Goal: Task Accomplishment & Management: Use online tool/utility

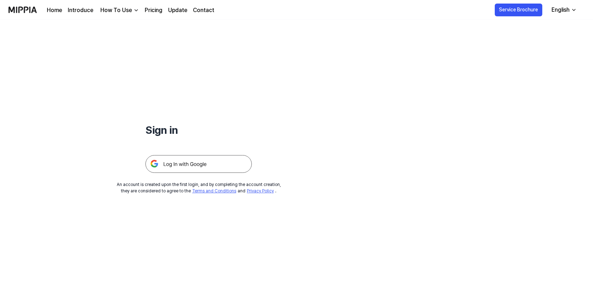
click at [175, 160] on img at bounding box center [198, 164] width 106 height 18
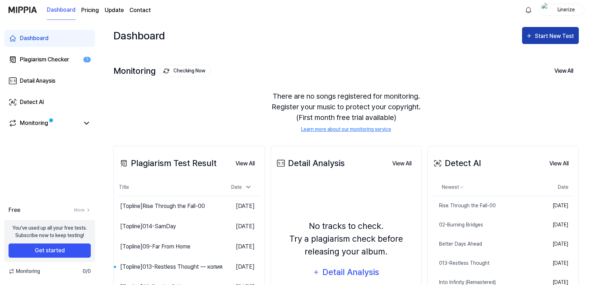
click at [538, 35] on div "Start New Test" at bounding box center [555, 36] width 40 height 9
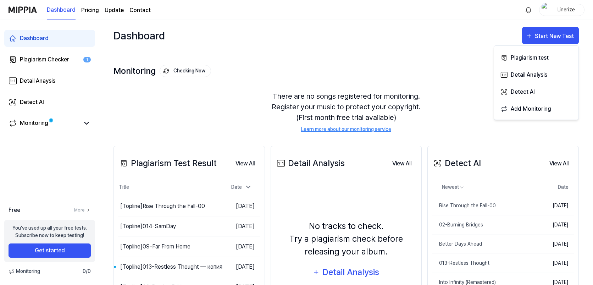
click at [432, 37] on div "Dashboard Start New Test" at bounding box center [345, 35] width 465 height 31
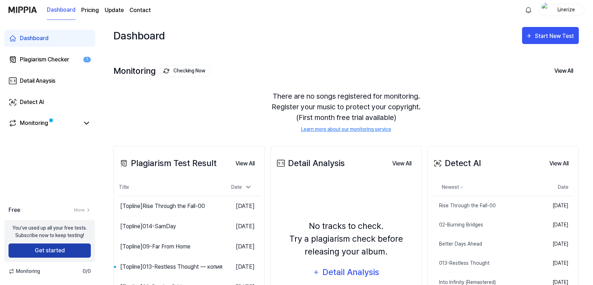
click at [55, 248] on button "Get started" at bounding box center [50, 250] width 82 height 14
click at [43, 58] on div "Plagiarism Checker" at bounding box center [44, 59] width 49 height 9
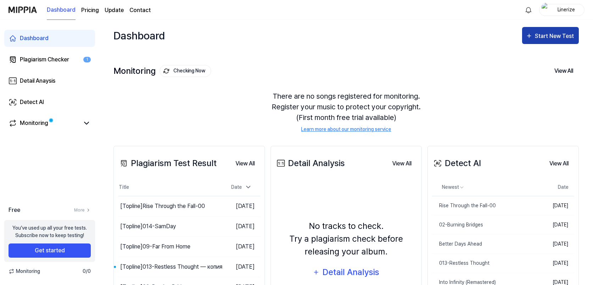
click at [546, 33] on div "Start New Test" at bounding box center [555, 36] width 40 height 9
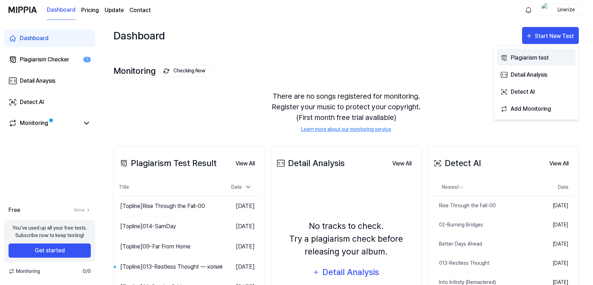
click at [523, 56] on div "Plagiarism test" at bounding box center [541, 57] width 62 height 9
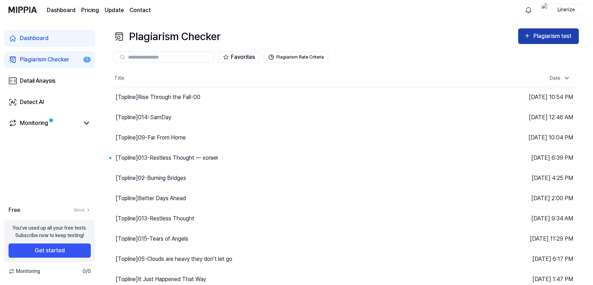
click at [527, 34] on icon "button" at bounding box center [527, 36] width 7 height 9
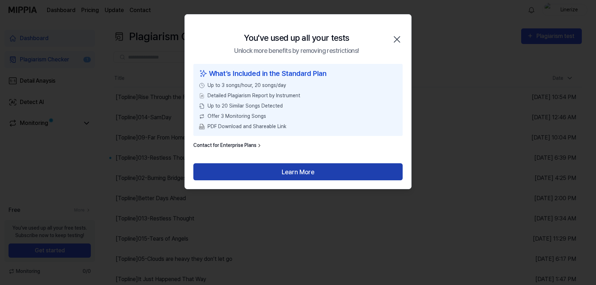
click at [291, 169] on button "Learn More" at bounding box center [297, 171] width 209 height 17
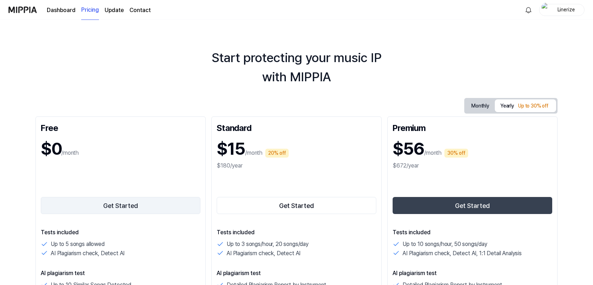
click at [110, 201] on button "Get Started" at bounding box center [121, 205] width 160 height 17
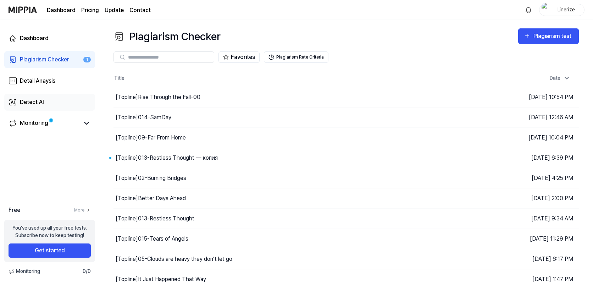
click at [39, 103] on div "Detect AI" at bounding box center [32, 102] width 24 height 9
drag, startPoint x: 39, startPoint y: 103, endPoint x: 23, endPoint y: 96, distance: 16.5
click at [23, 96] on link "Detect AI" at bounding box center [49, 102] width 91 height 17
click at [34, 102] on div "Detect AI" at bounding box center [32, 102] width 24 height 9
click at [543, 38] on div "Plagiarism test" at bounding box center [553, 36] width 40 height 9
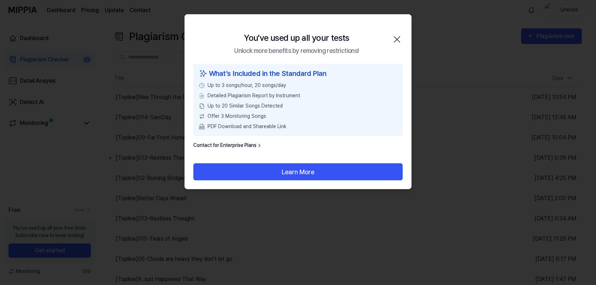
click at [397, 38] on icon "button" at bounding box center [397, 40] width 6 height 6
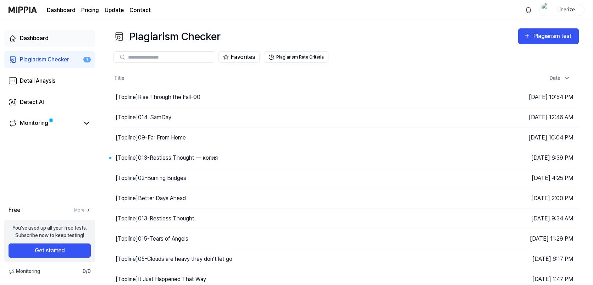
click at [37, 35] on div "Dashboard" at bounding box center [34, 38] width 29 height 9
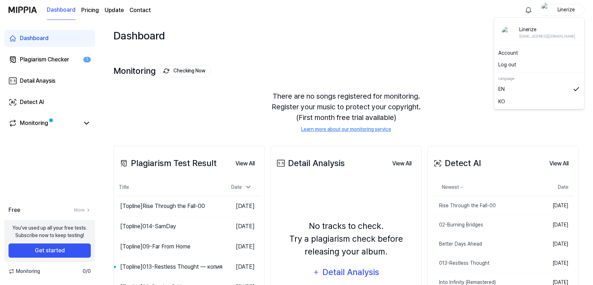
click at [566, 9] on div "Linerize" at bounding box center [566, 10] width 28 height 8
click at [506, 63] on button "Log out" at bounding box center [539, 64] width 82 height 7
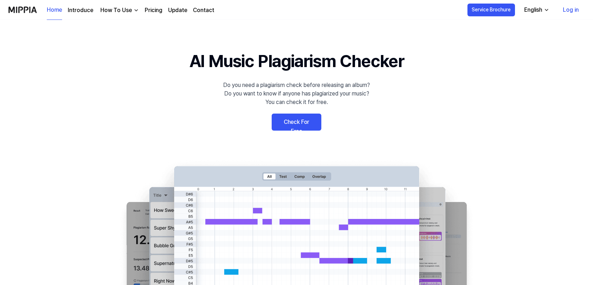
click at [570, 9] on link "Log in" at bounding box center [570, 10] width 27 height 20
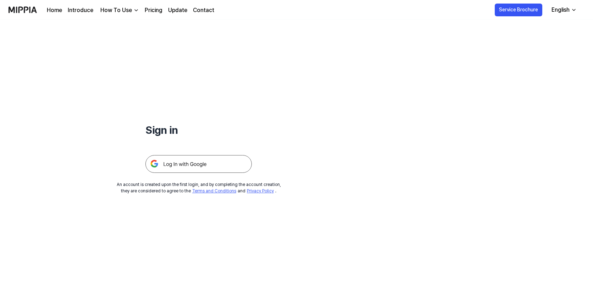
click at [216, 158] on img at bounding box center [198, 164] width 106 height 18
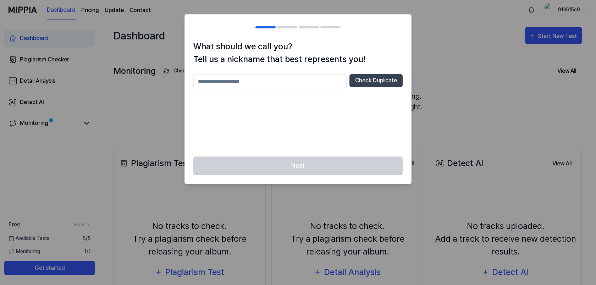
click at [242, 80] on input "text" at bounding box center [269, 81] width 153 height 14
type input "******"
click at [379, 83] on button "Check Duplicate" at bounding box center [375, 80] width 53 height 13
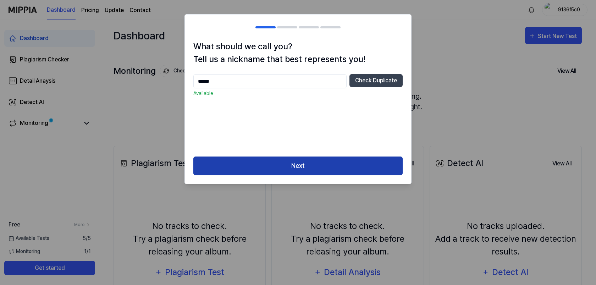
click at [303, 167] on button "Next" at bounding box center [297, 165] width 209 height 19
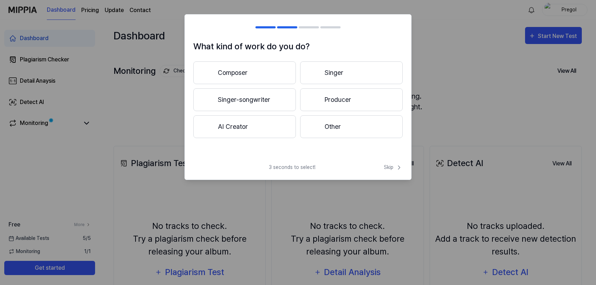
drag, startPoint x: 329, startPoint y: 98, endPoint x: 289, endPoint y: 72, distance: 48.0
click at [289, 72] on div "Composer Singer Singer-songwriter Producer AI Creator Other" at bounding box center [297, 99] width 209 height 77
click at [324, 125] on button "Other" at bounding box center [351, 126] width 102 height 23
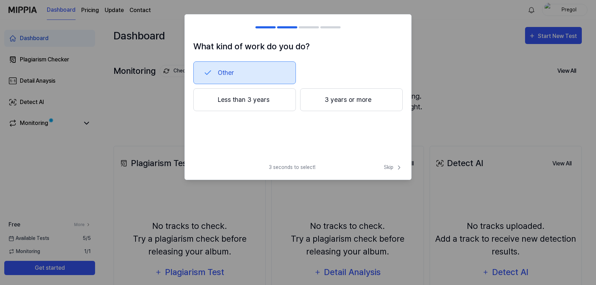
click at [264, 101] on button "Less than 3 years" at bounding box center [244, 99] width 102 height 23
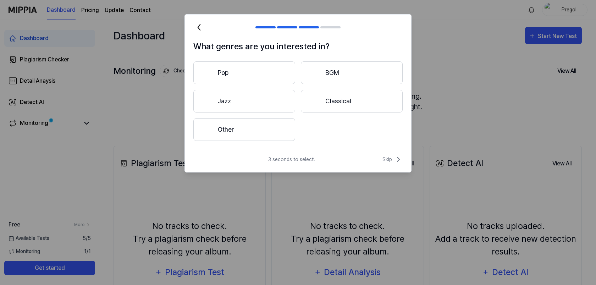
click at [261, 67] on button "Pop" at bounding box center [244, 72] width 102 height 23
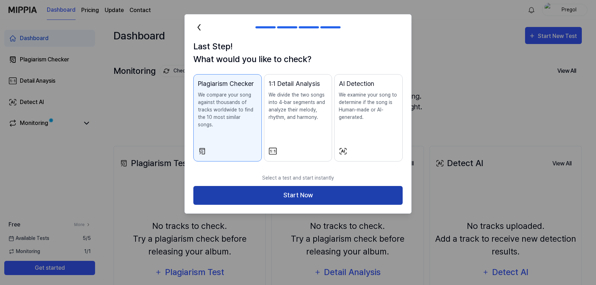
click at [296, 195] on button "Start Now" at bounding box center [297, 195] width 209 height 19
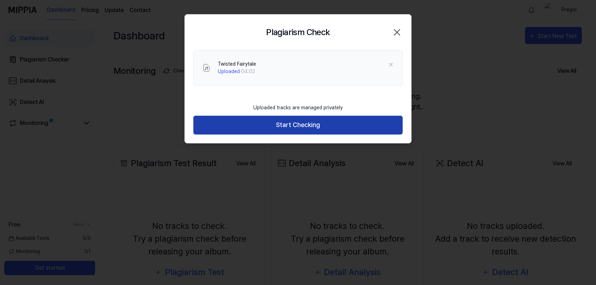
click at [303, 126] on button "Start Checking" at bounding box center [297, 125] width 209 height 19
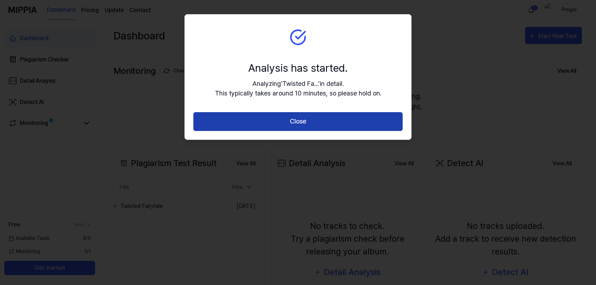
click at [316, 122] on button "Close" at bounding box center [297, 121] width 209 height 19
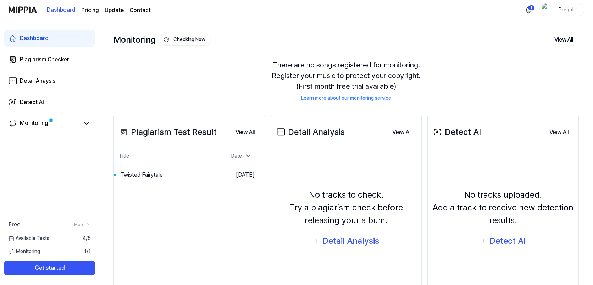
scroll to position [74, 0]
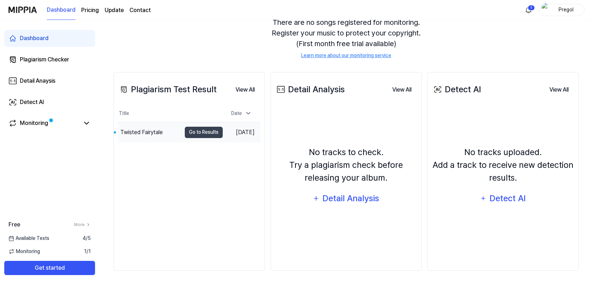
click at [159, 135] on div "Twisted Fairytale" at bounding box center [141, 132] width 43 height 9
click at [144, 136] on div "Twisted Fairytale" at bounding box center [141, 132] width 43 height 9
click at [42, 59] on div "Plagiarism Checker" at bounding box center [44, 59] width 49 height 9
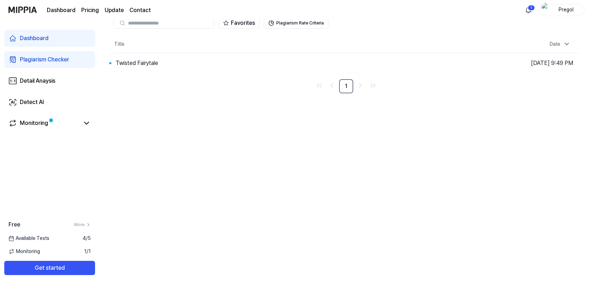
scroll to position [0, 0]
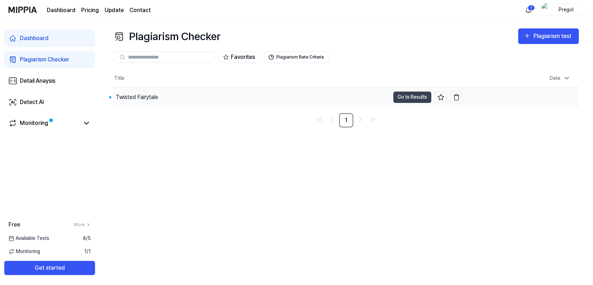
click at [139, 98] on div "Twisted Fairytale" at bounding box center [137, 97] width 43 height 9
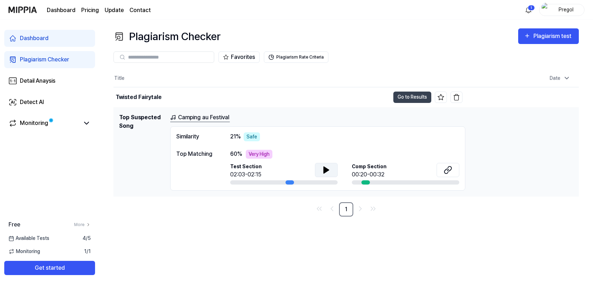
click at [328, 167] on icon at bounding box center [326, 170] width 9 height 9
click at [325, 169] on icon at bounding box center [326, 170] width 9 height 9
click at [446, 167] on icon at bounding box center [447, 170] width 9 height 9
click at [408, 95] on button "Go to Results" at bounding box center [412, 96] width 38 height 11
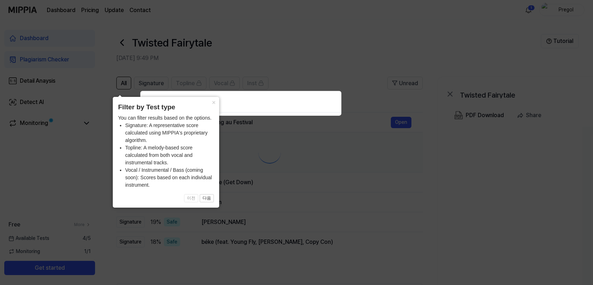
click at [408, 95] on icon at bounding box center [296, 177] width 593 height 354
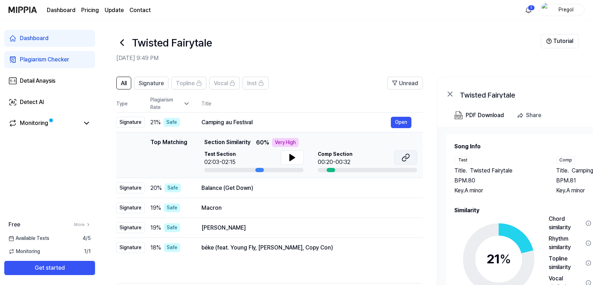
click at [412, 154] on button at bounding box center [405, 157] width 23 height 14
drag, startPoint x: 404, startPoint y: 155, endPoint x: 403, endPoint y: 147, distance: 7.9
click at [403, 147] on div "Top Matching Section Similarity 60 % Very High Test Section 02:03-02:15 Comp Se…" at bounding box center [309, 155] width 213 height 34
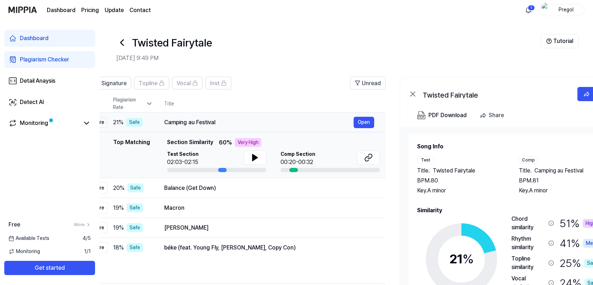
drag, startPoint x: 256, startPoint y: 120, endPoint x: 203, endPoint y: 123, distance: 52.5
click at [224, 129] on td "Camping au Festival Open" at bounding box center [269, 122] width 233 height 20
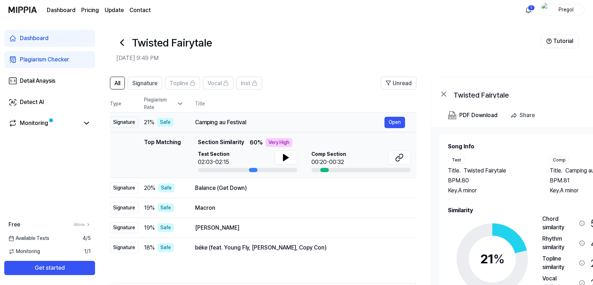
scroll to position [0, 0]
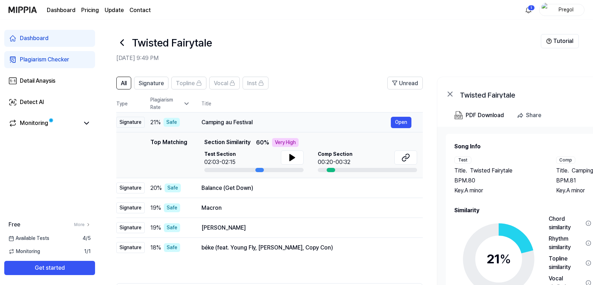
drag, startPoint x: 171, startPoint y: 122, endPoint x: 206, endPoint y: 128, distance: 35.9
click at [206, 128] on td "Camping au Festival Open" at bounding box center [306, 122] width 233 height 20
click at [218, 125] on div "Camping au Festival" at bounding box center [295, 122] width 189 height 9
drag, startPoint x: 202, startPoint y: 120, endPoint x: 235, endPoint y: 121, distance: 33.0
click at [235, 121] on div "Camping au Festival" at bounding box center [295, 122] width 189 height 9
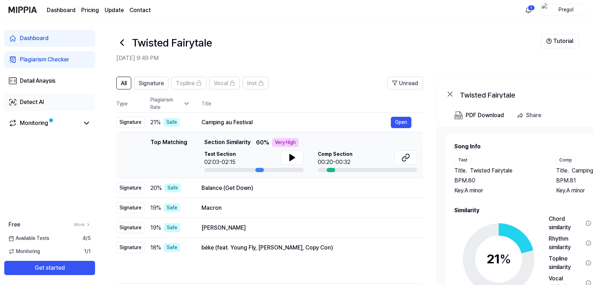
click at [33, 102] on div "Detect AI" at bounding box center [32, 102] width 24 height 9
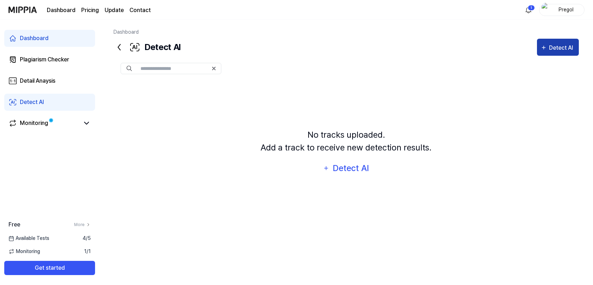
click at [551, 45] on div "Detect AI" at bounding box center [562, 47] width 26 height 9
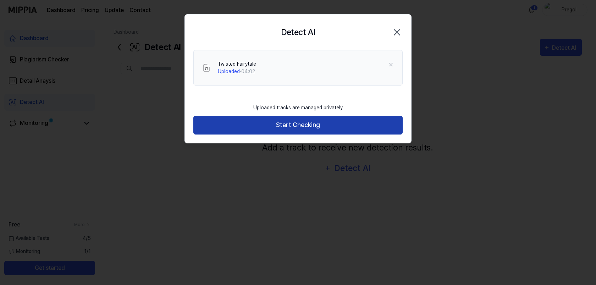
click at [283, 126] on button "Start Checking" at bounding box center [297, 125] width 209 height 19
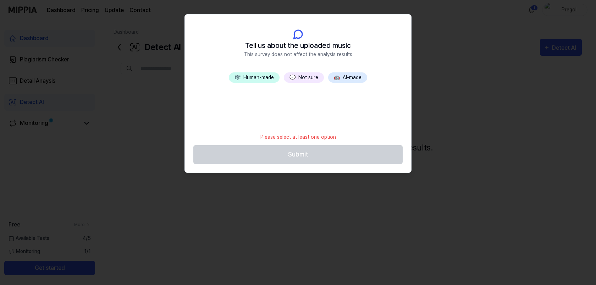
click at [348, 74] on button "🤖 AI-made" at bounding box center [347, 77] width 39 height 10
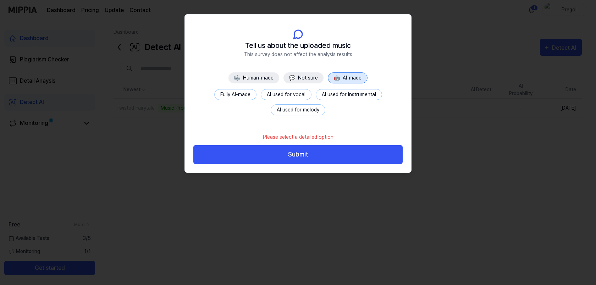
click at [234, 95] on button "Fully AI-made" at bounding box center [235, 94] width 42 height 11
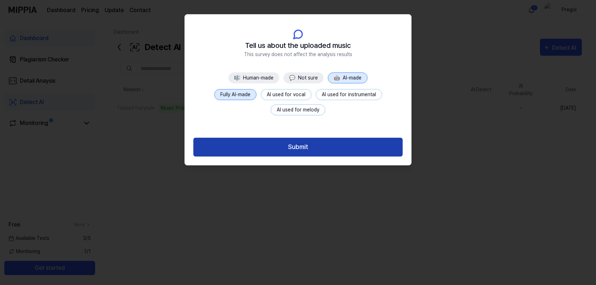
click at [290, 148] on button "Submit" at bounding box center [297, 147] width 209 height 19
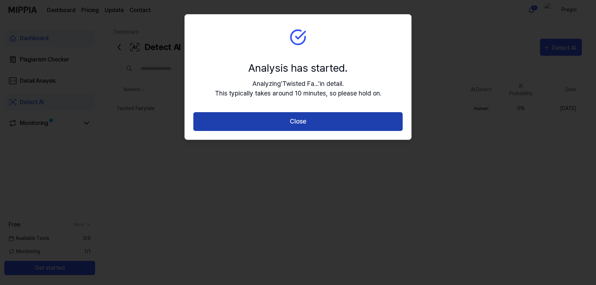
click at [292, 124] on button "Close" at bounding box center [297, 121] width 209 height 19
